Goal: Check status

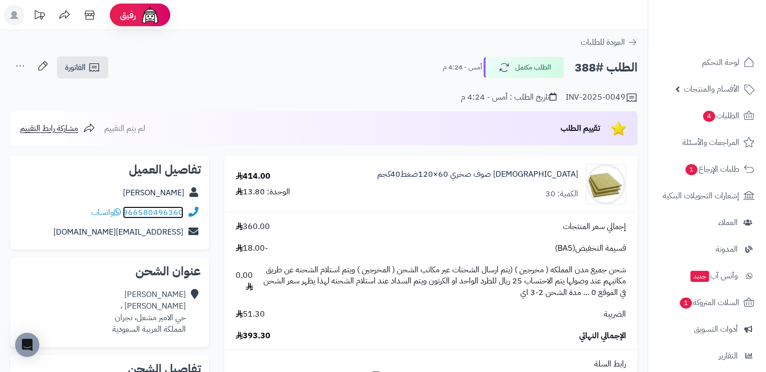
scroll to position [50, 0]
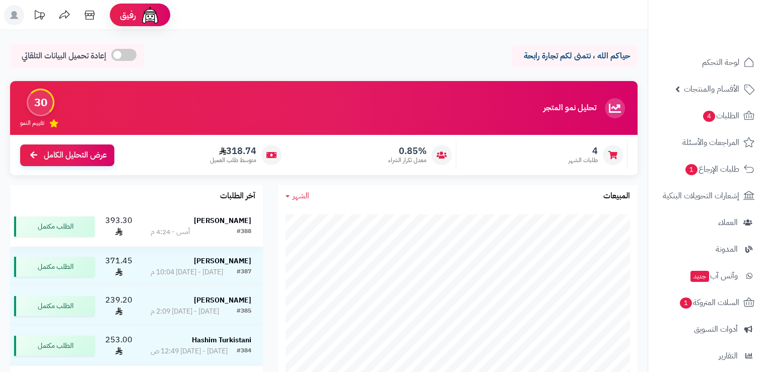
click at [226, 222] on strong "[PERSON_NAME]" at bounding box center [222, 221] width 57 height 11
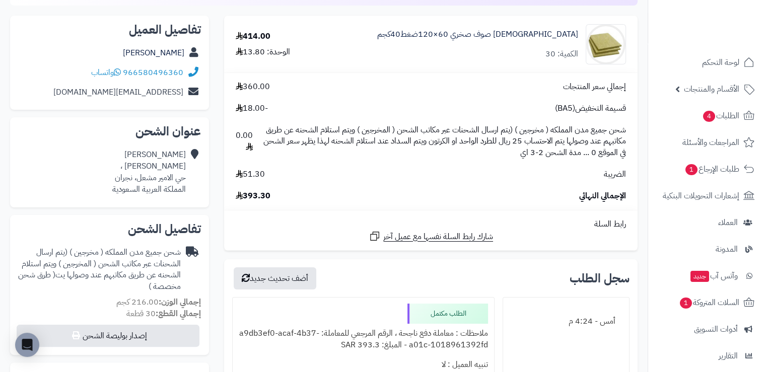
scroll to position [151, 0]
